Goal: Check status: Check status

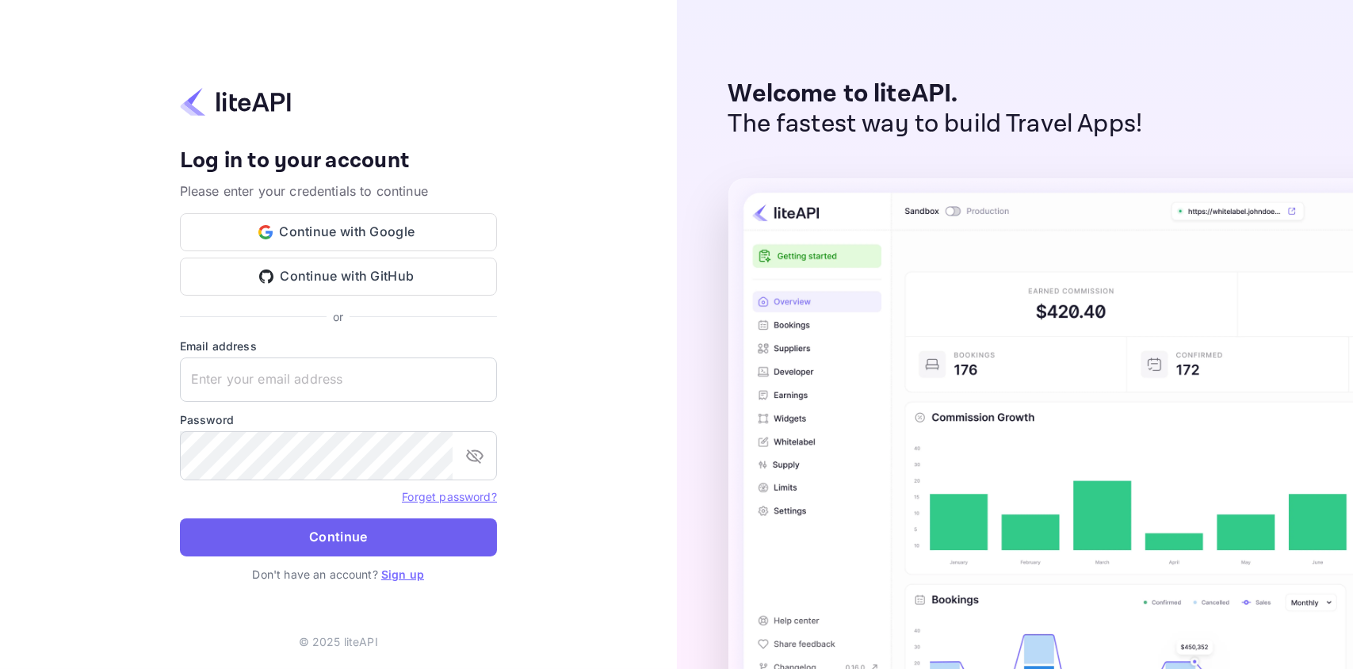
type input "[EMAIL_ADDRESS][DOMAIN_NAME]"
click at [349, 539] on button "Continue" at bounding box center [338, 537] width 317 height 38
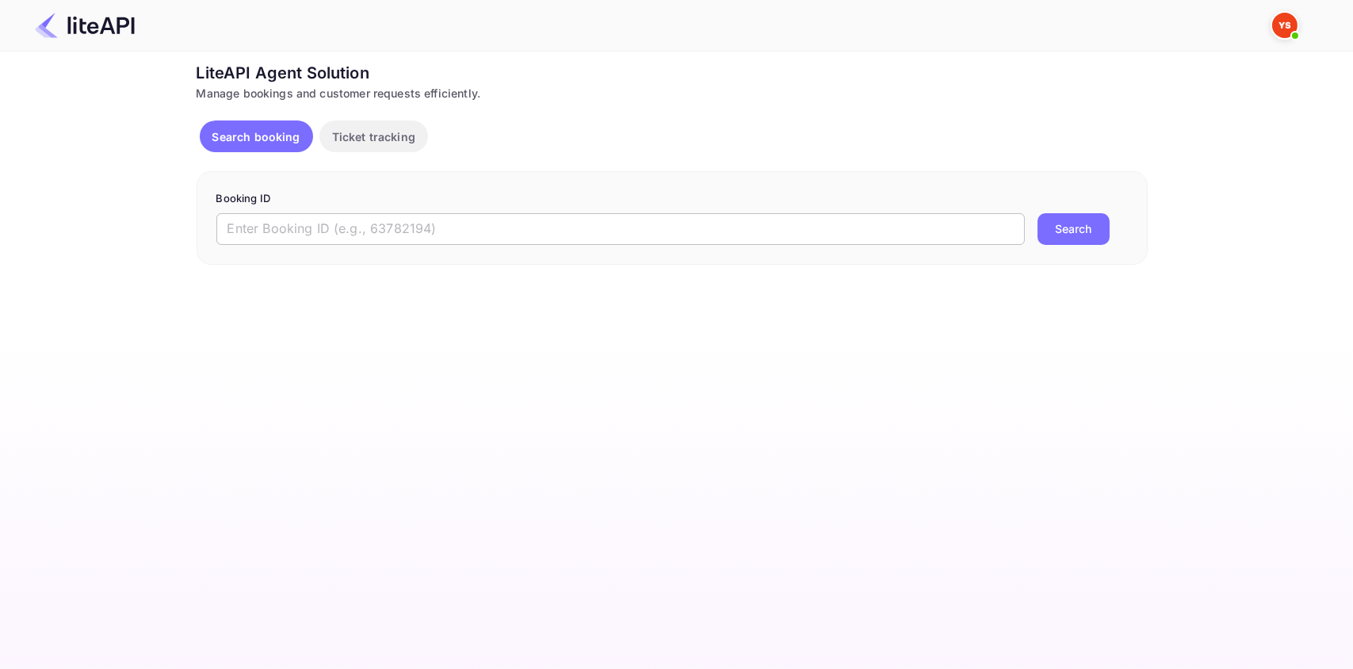
click at [673, 238] on input "text" at bounding box center [620, 229] width 809 height 32
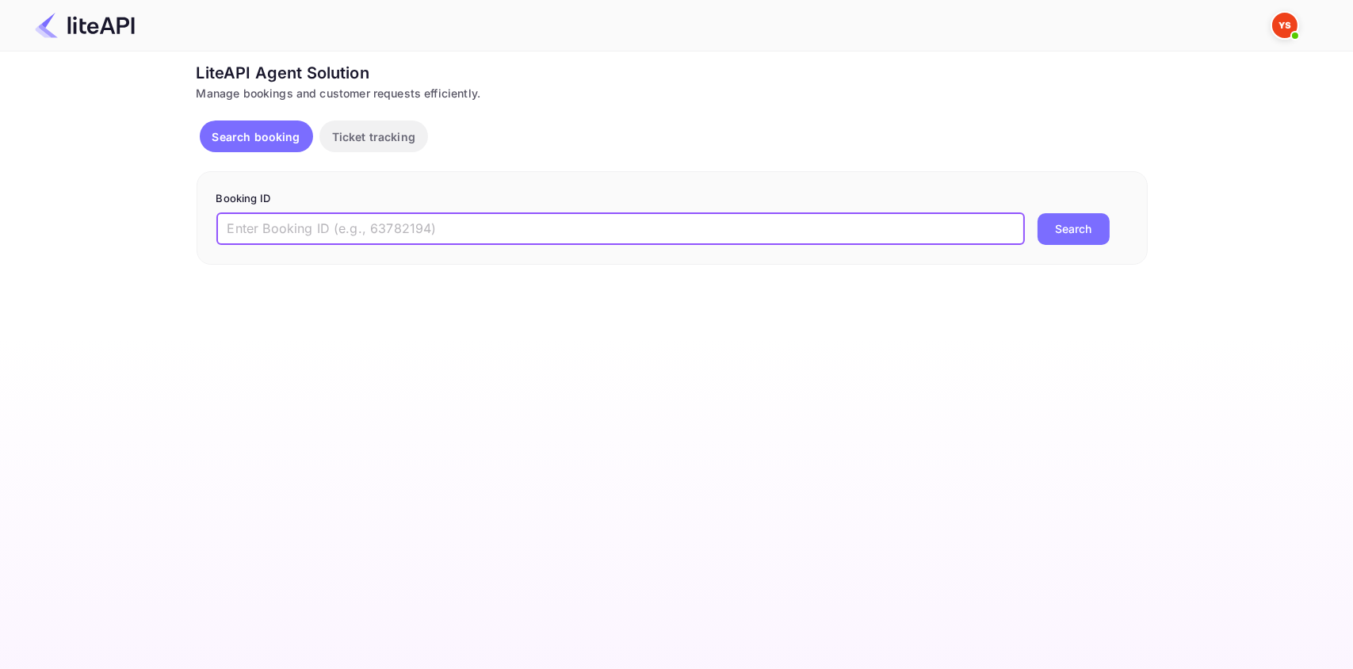
paste input "8280836"
type input "8280836"
click at [1082, 225] on button "Search" at bounding box center [1074, 229] width 72 height 32
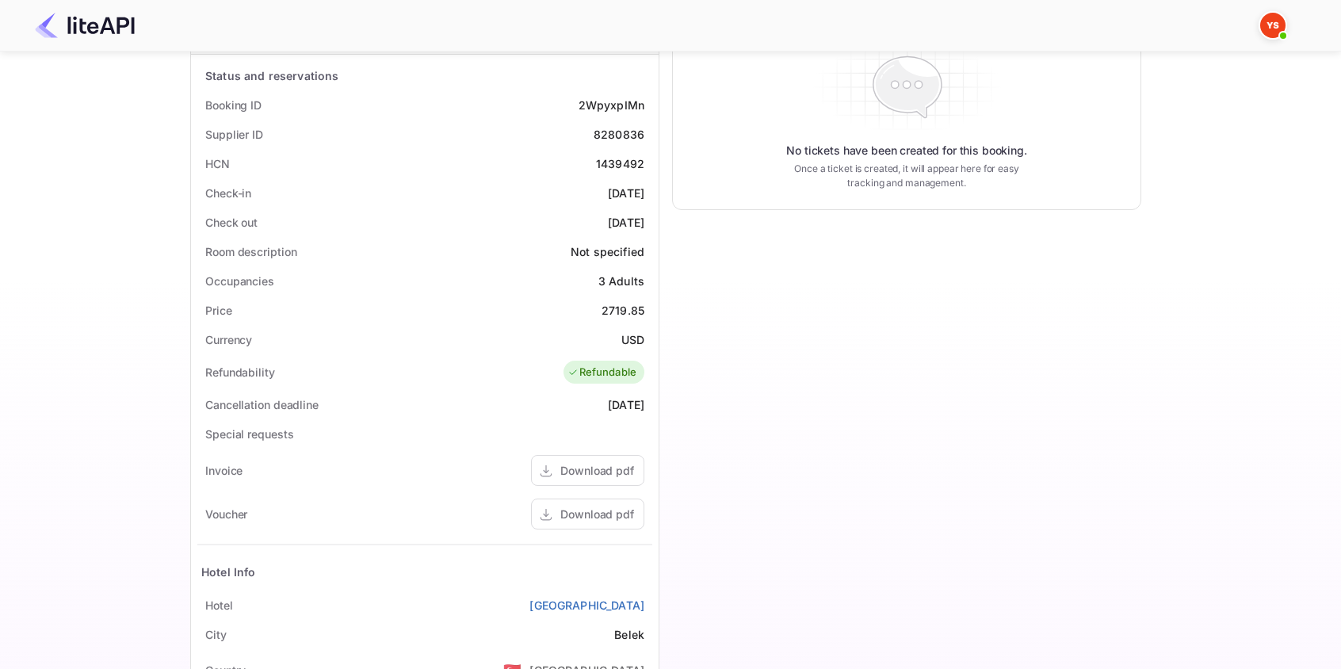
scroll to position [476, 0]
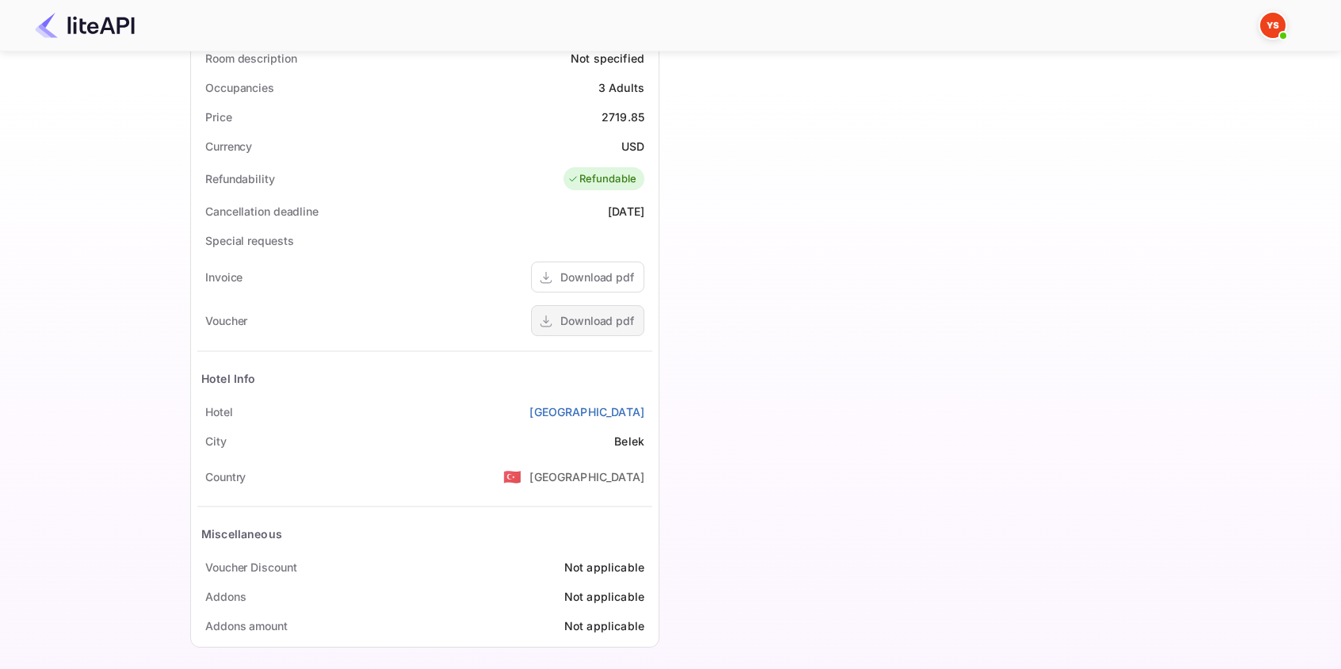
click at [603, 328] on div "Download pdf" at bounding box center [597, 320] width 74 height 17
click at [576, 327] on div "Download pdf" at bounding box center [597, 320] width 74 height 17
